Goal: Information Seeking & Learning: Learn about a topic

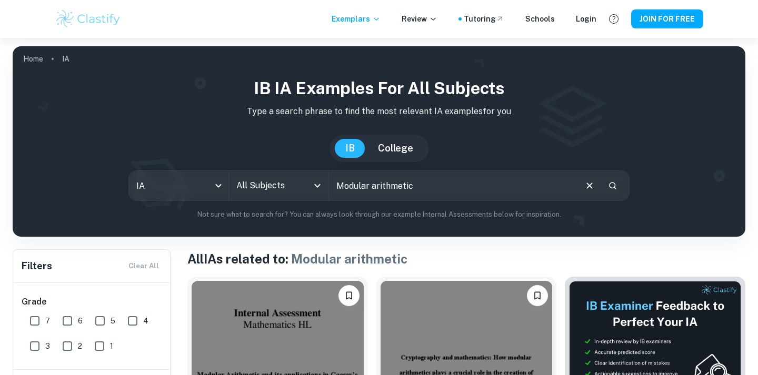
click at [406, 189] on input "Modular arithmetic" at bounding box center [452, 185] width 246 height 29
type input "p"
type input "modular pascal"
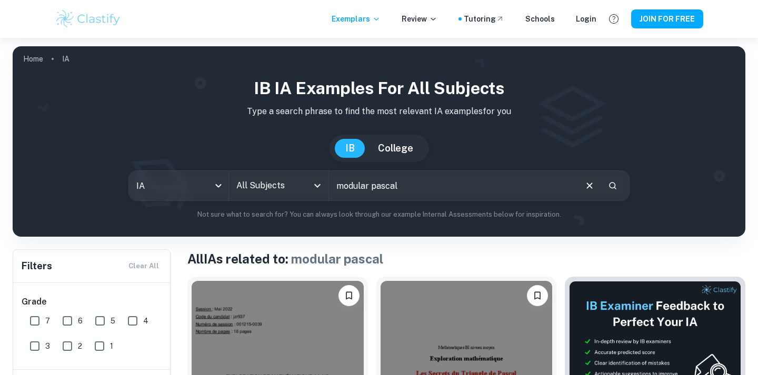
scroll to position [217, 0]
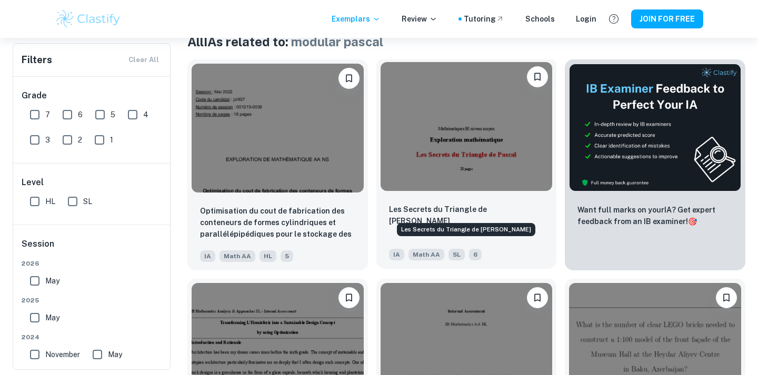
click at [415, 214] on p "Les Secrets du Triangle de [PERSON_NAME]" at bounding box center [466, 215] width 155 height 23
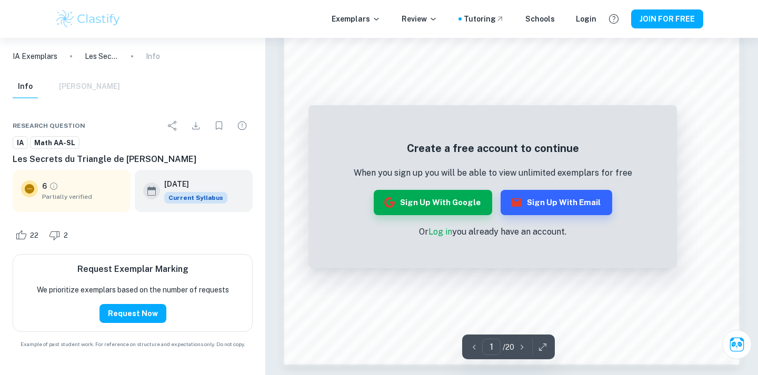
scroll to position [869, 0]
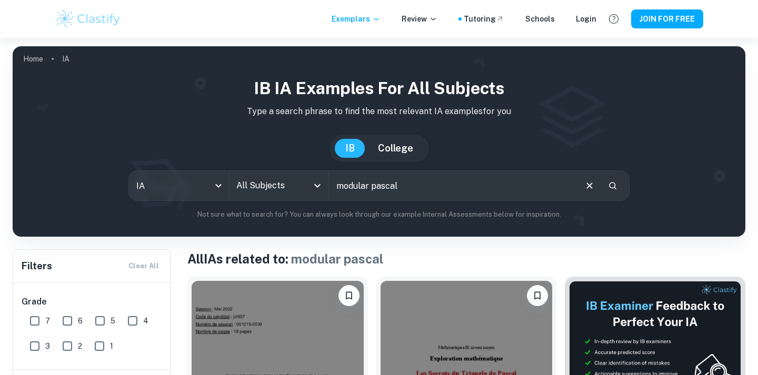
click at [389, 191] on input "modular pascal" at bounding box center [452, 185] width 246 height 29
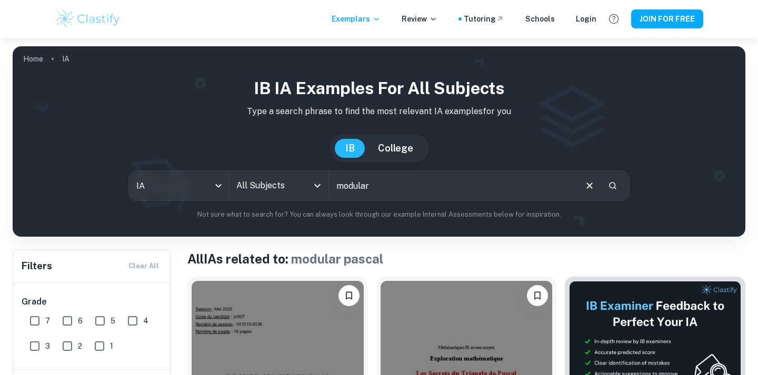
type input "modular"
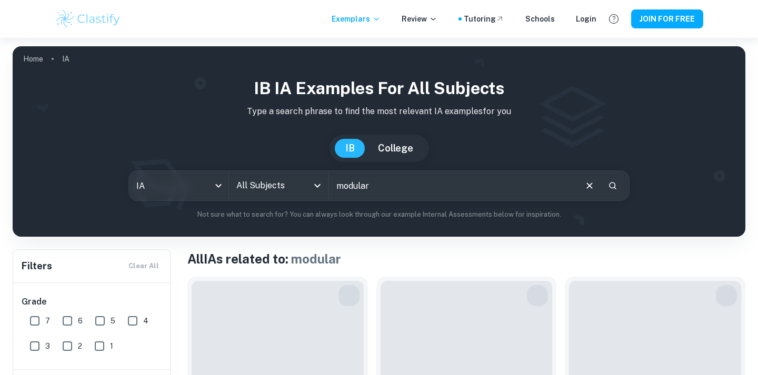
scroll to position [201, 0]
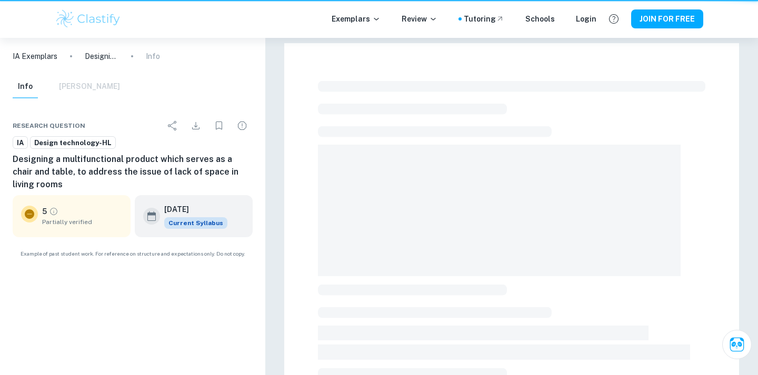
click at [359, 185] on span at bounding box center [499, 211] width 363 height 132
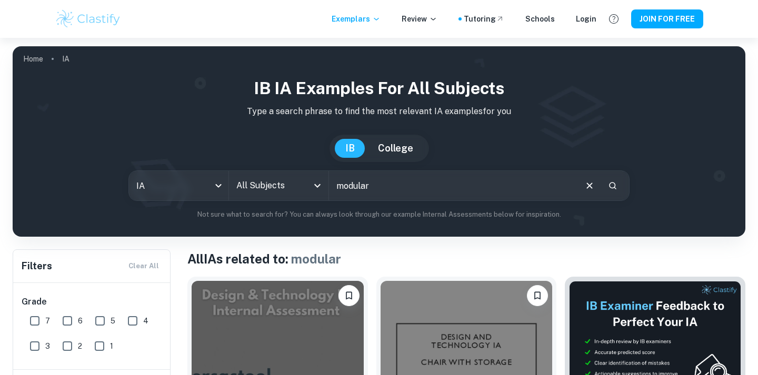
click at [362, 184] on input "modular" at bounding box center [452, 185] width 246 height 29
type input "day of the week"
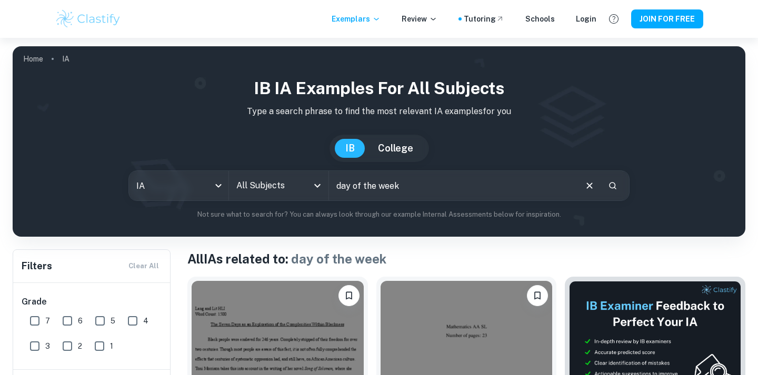
click at [417, 185] on input "day of the week" at bounding box center [452, 185] width 246 height 29
type input "zeller"
